Goal: Task Accomplishment & Management: Use online tool/utility

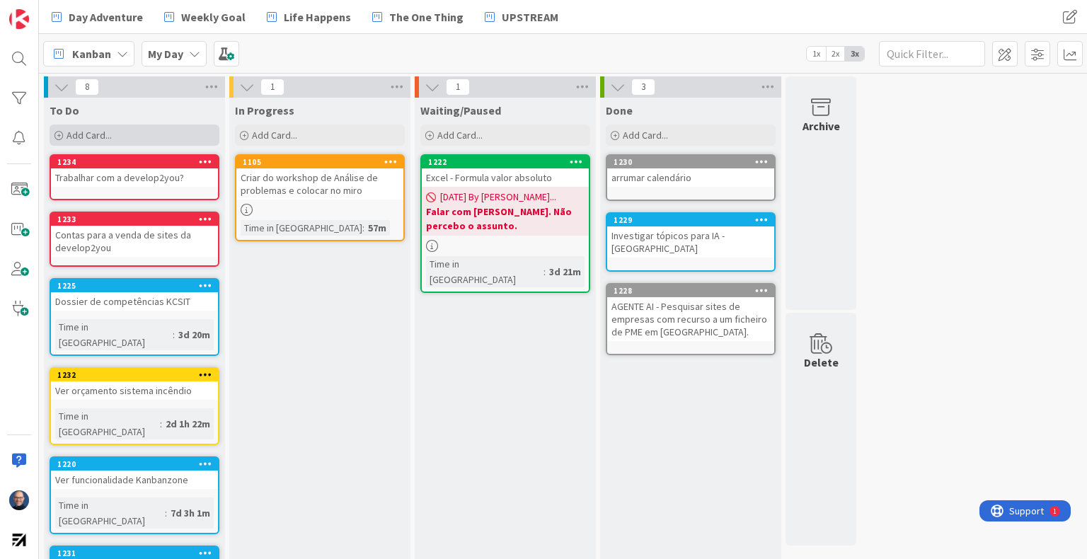
click at [122, 134] on div "Add Card..." at bounding box center [135, 135] width 170 height 21
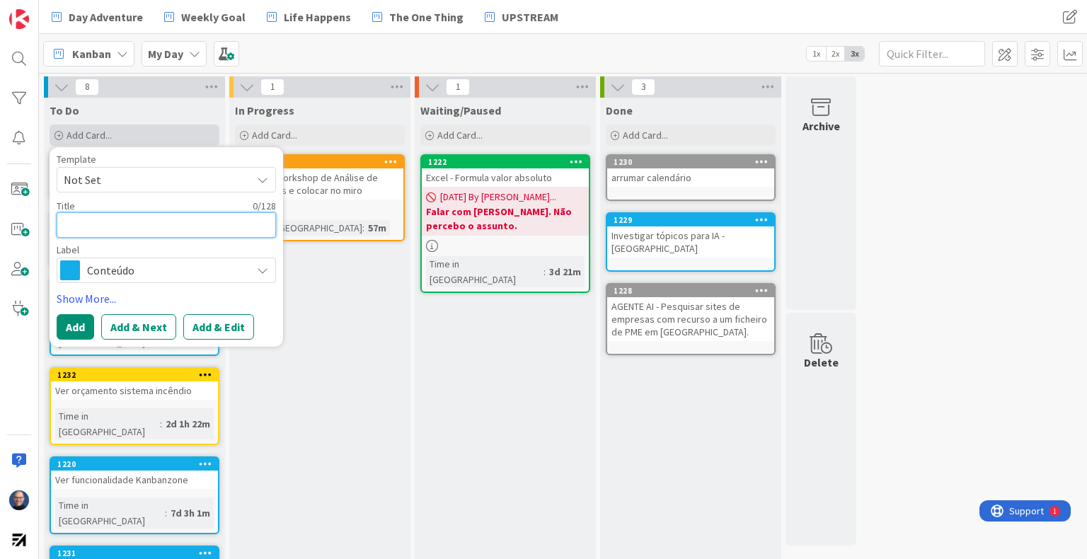
type textarea "E"
type textarea "x"
type textarea "En"
type textarea "x"
type textarea "Env"
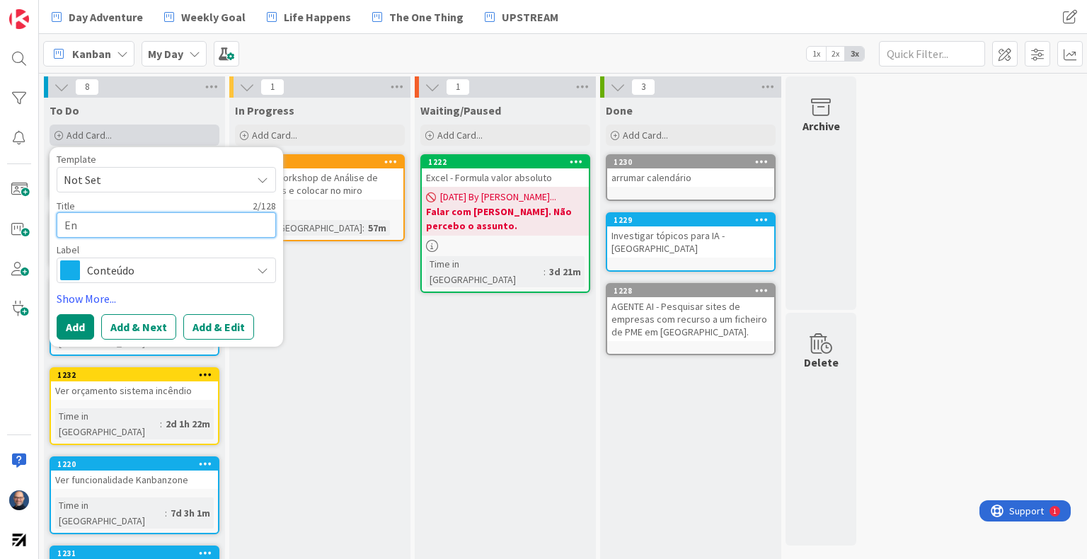
type textarea "x"
type textarea "Envi"
type textarea "x"
type textarea "Envia"
type textarea "x"
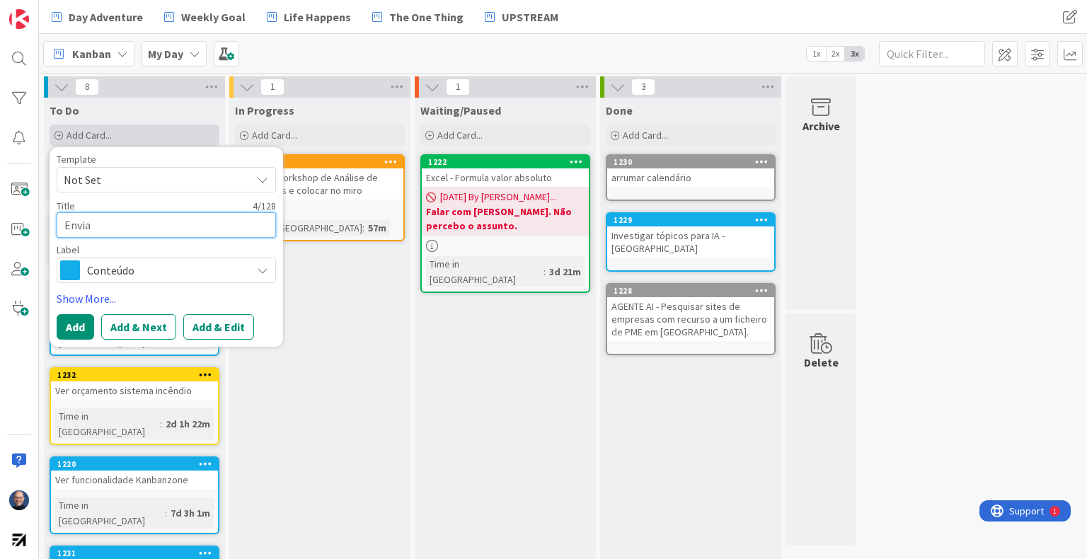
type textarea "Enviar"
type textarea "x"
type textarea "Enviar"
type textarea "x"
type textarea "Enviar t"
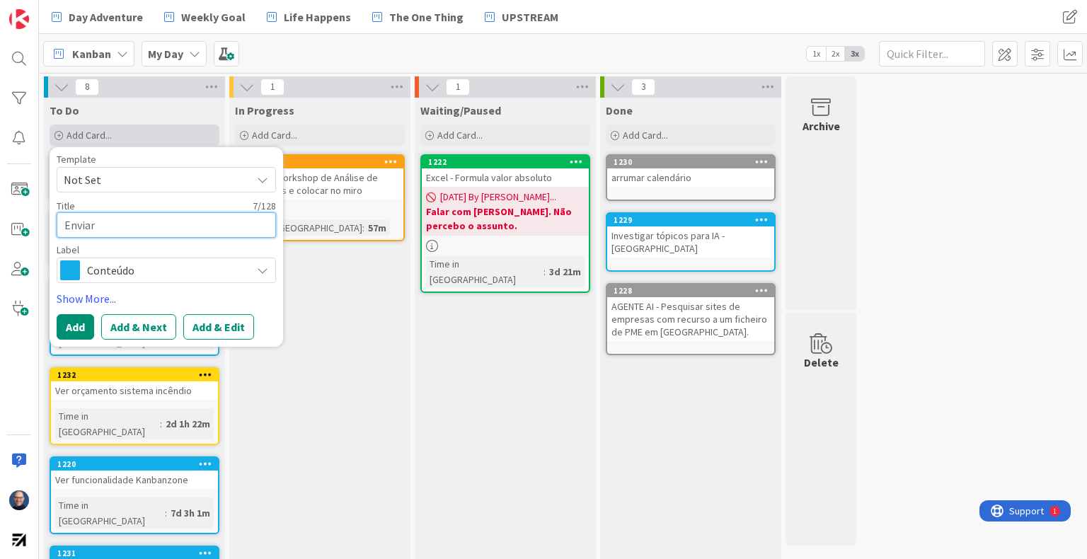
type textarea "x"
type textarea "Enviar te"
type textarea "x"
type textarea "Enviar tet"
type textarea "x"
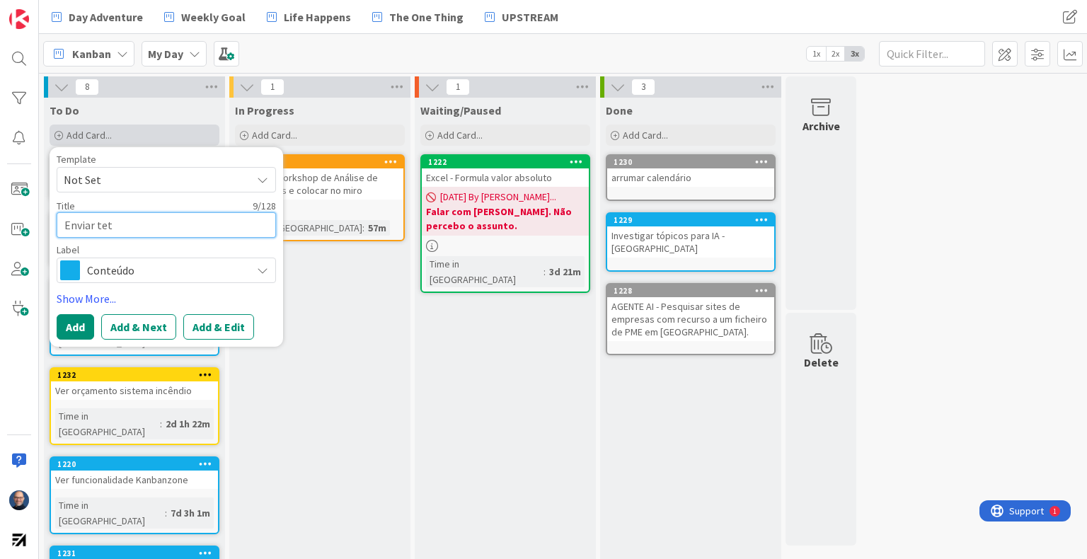
type textarea "Enviar teto"
type textarea "x"
type textarea "Enviar teto"
type textarea "x"
type textarea "Enviar teto"
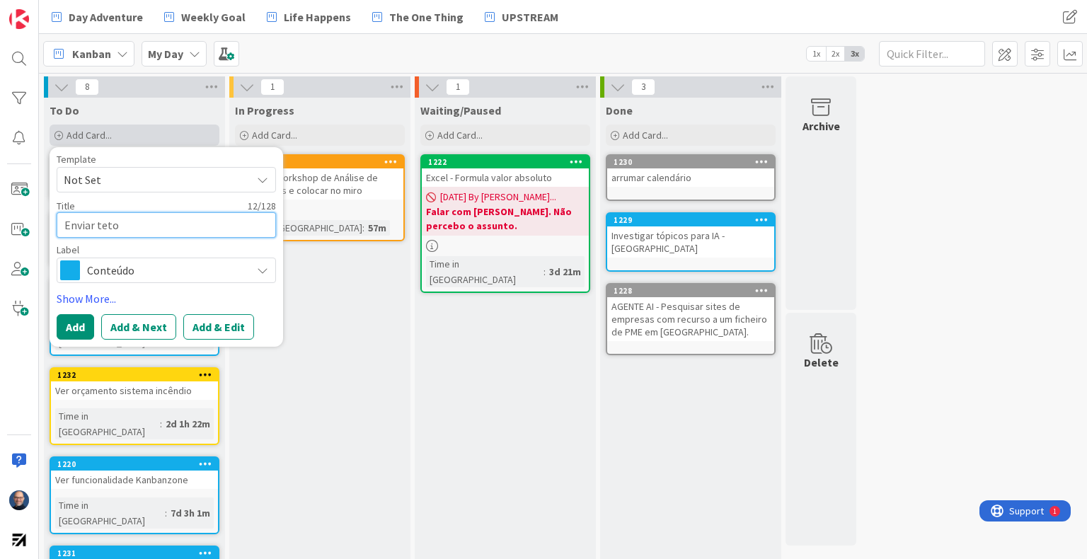
type textarea "x"
type textarea "Enviar tet"
type textarea "x"
type textarea "Enviar te"
type textarea "x"
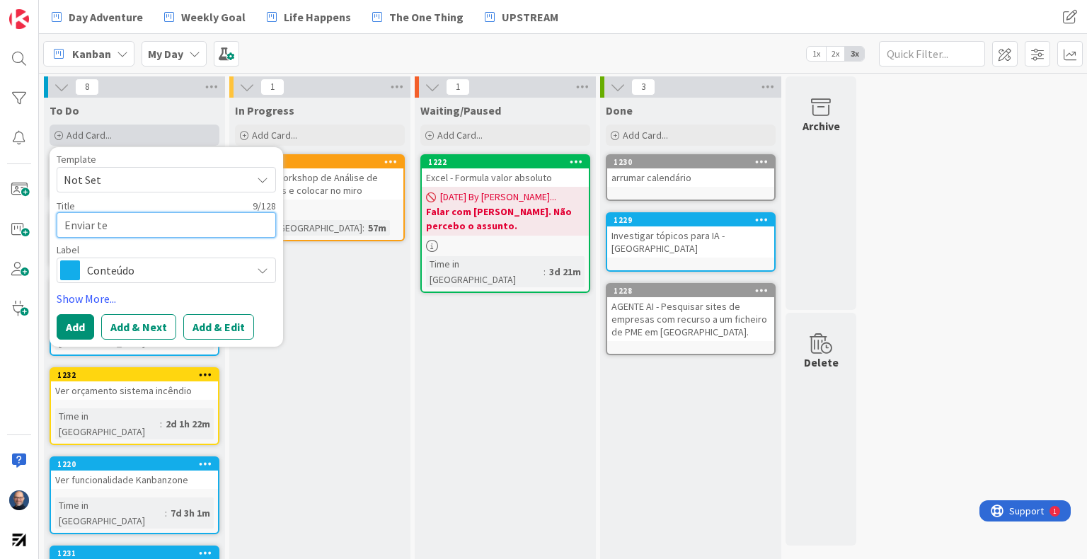
type textarea "Enviar tex"
type textarea "x"
type textarea "Enviar text"
type textarea "x"
type textarea "Enviar texto"
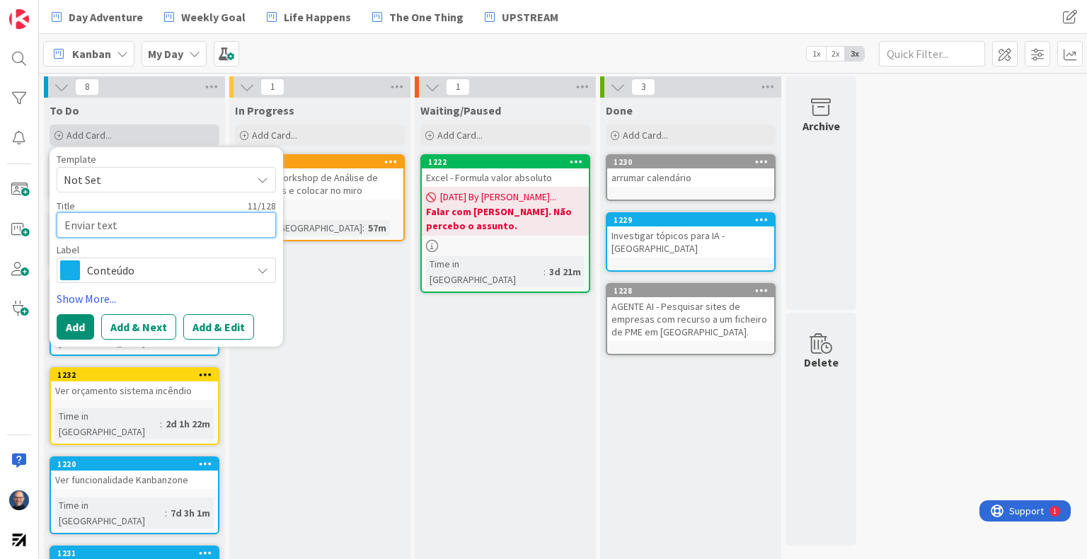
type textarea "x"
type textarea "Enviar texto"
type textarea "x"
type textarea "Enviar texto p"
type textarea "x"
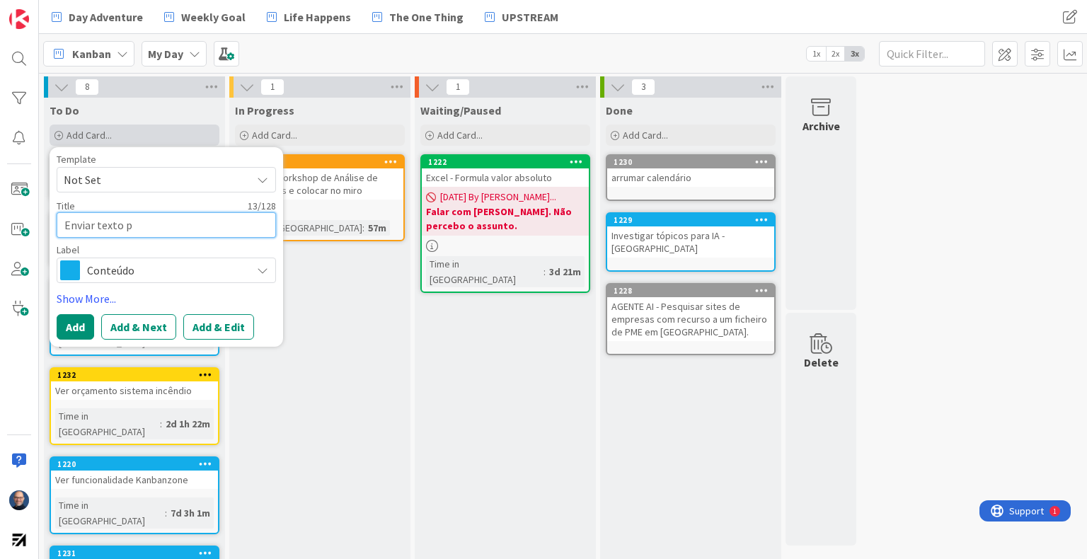
type textarea "Enviar texto pa"
type textarea "x"
type textarea "Enviar texto par"
type textarea "x"
type textarea "Enviar texto para"
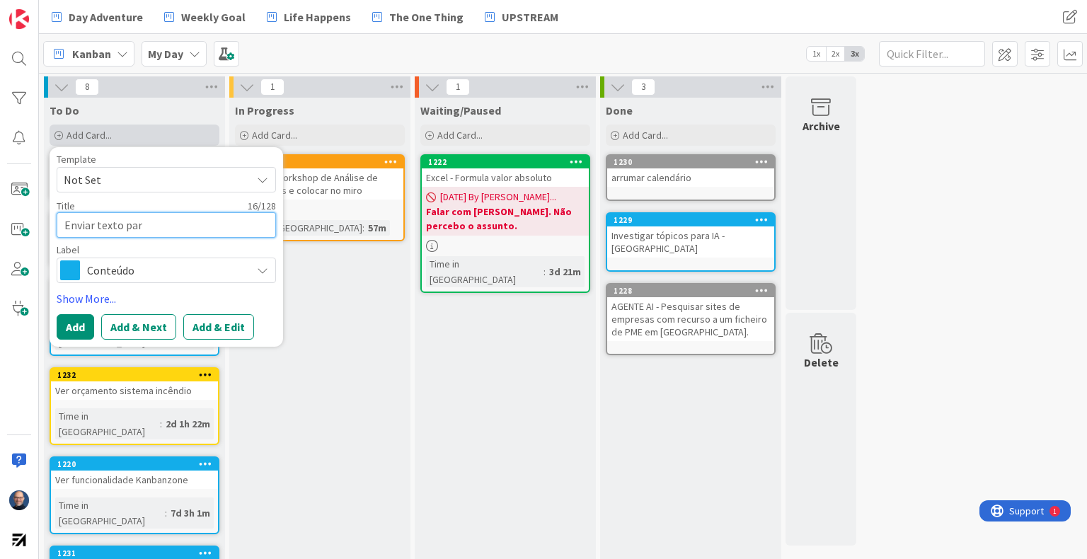
type textarea "x"
type textarea "Enviar texto para"
type textarea "x"
type textarea "Enviar texto para S"
type textarea "x"
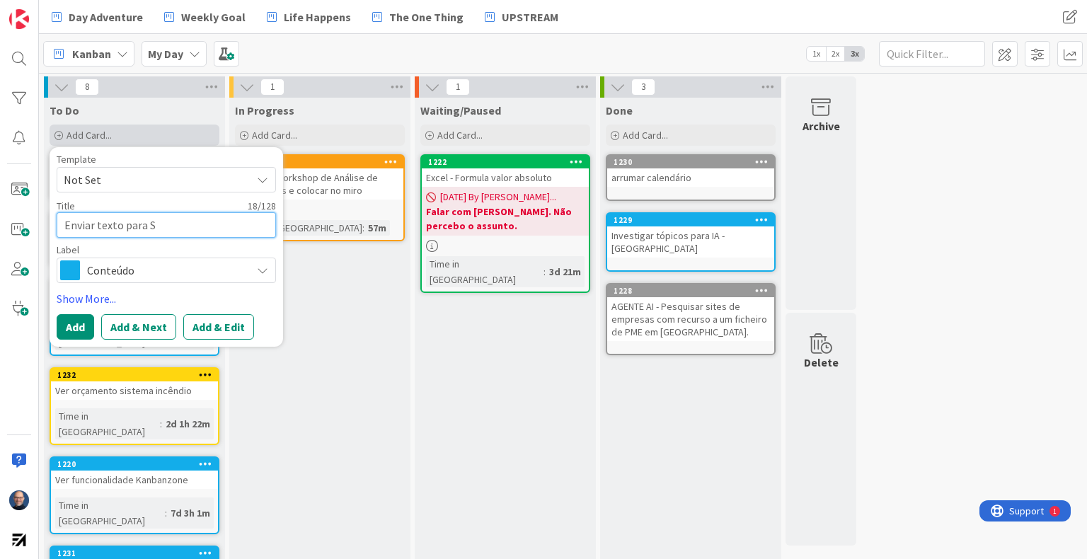
type textarea "Enviar texto para SE"
type textarea "x"
type textarea "Enviar texto para SET"
type textarea "x"
type textarea "Enviar texto para SET"
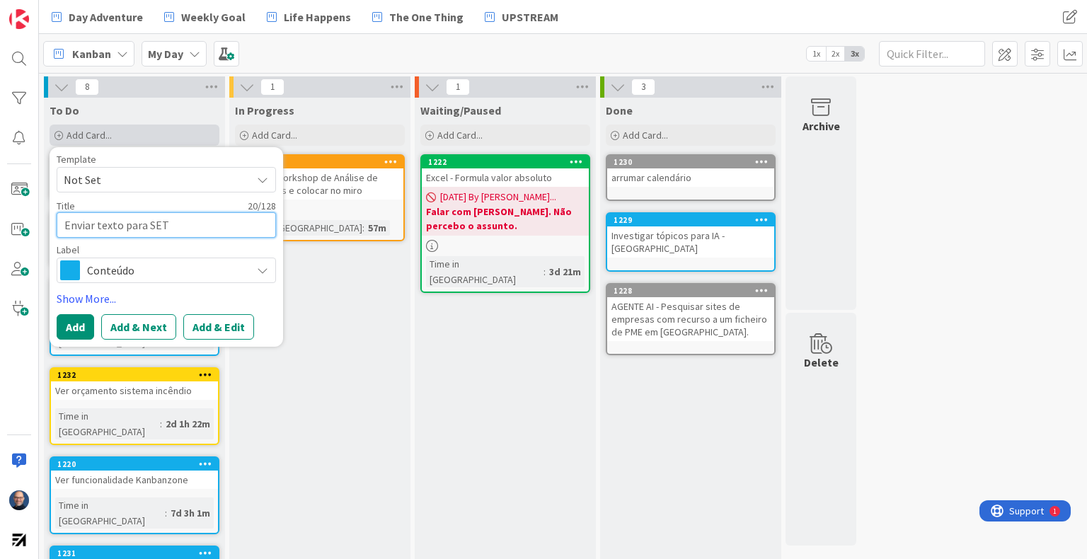
type textarea "x"
type textarea "Enviar texto para SET N"
type textarea "x"
type textarea "Enviar texto para SET NO"
type textarea "x"
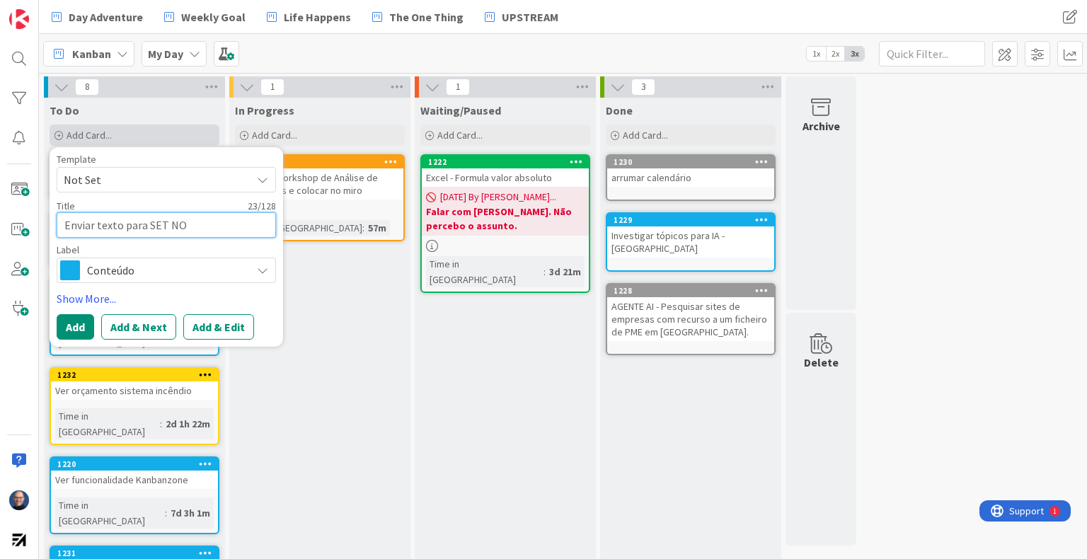
type textarea "Enviar texto para SET NOW"
type textarea "x"
type textarea "Enviar texto para SET NOW"
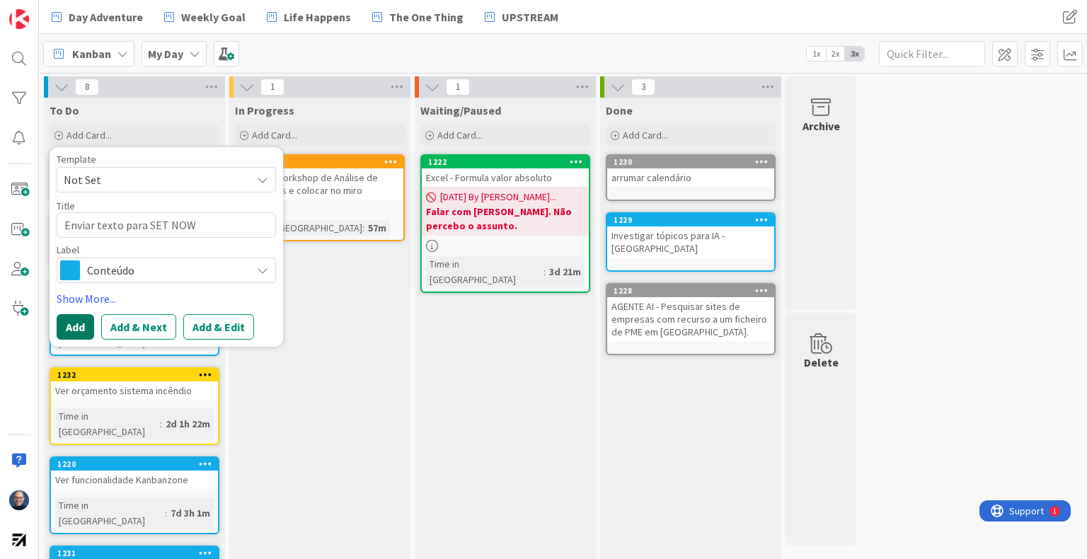
click at [79, 328] on button "Add" at bounding box center [75, 326] width 37 height 25
